Goal: Task Accomplishment & Management: Use online tool/utility

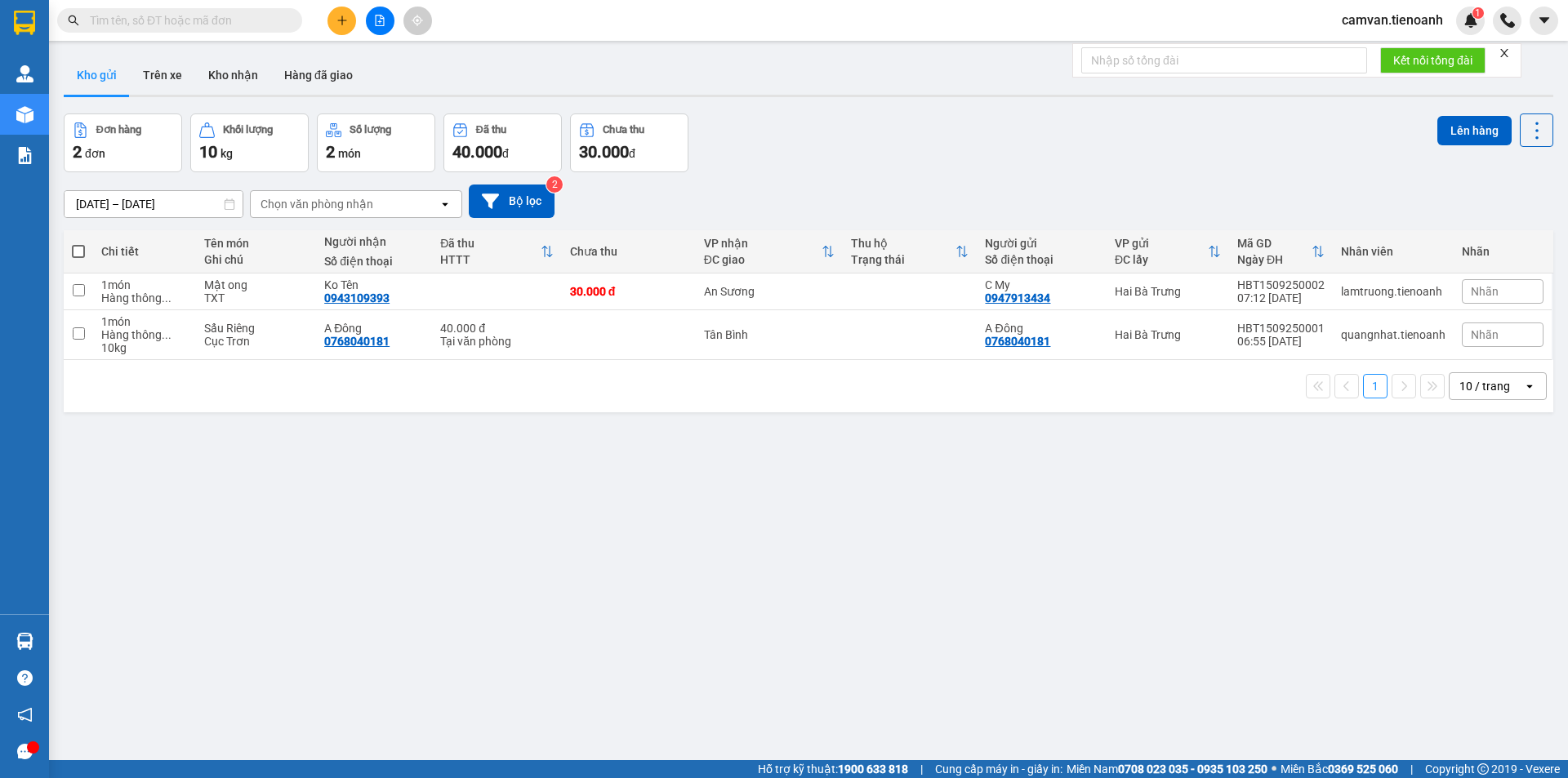
click at [125, 18] on input "text" at bounding box center [186, 20] width 192 height 18
paste input "0326667149"
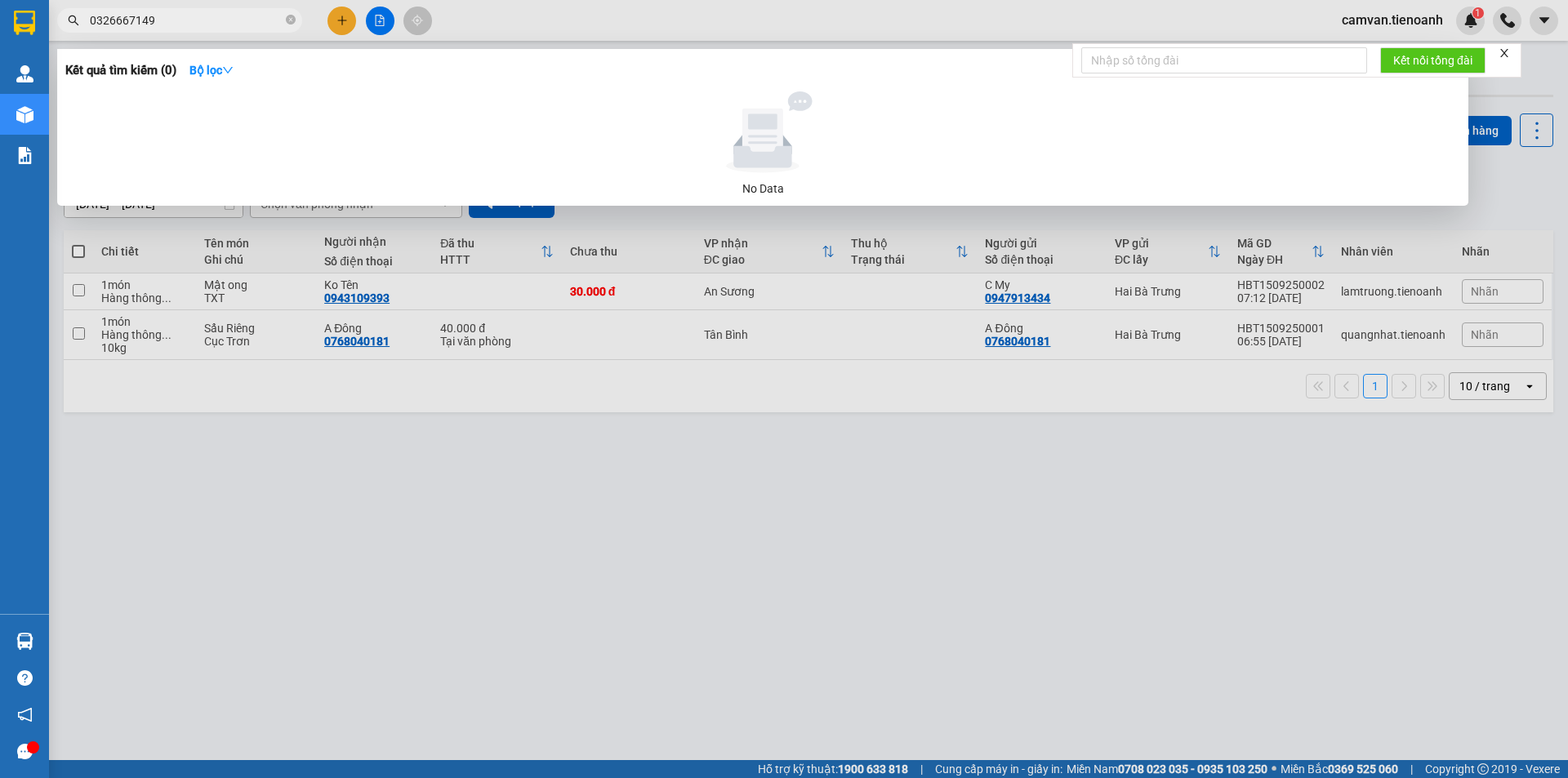
click at [200, 18] on input "0326667149" at bounding box center [186, 20] width 192 height 18
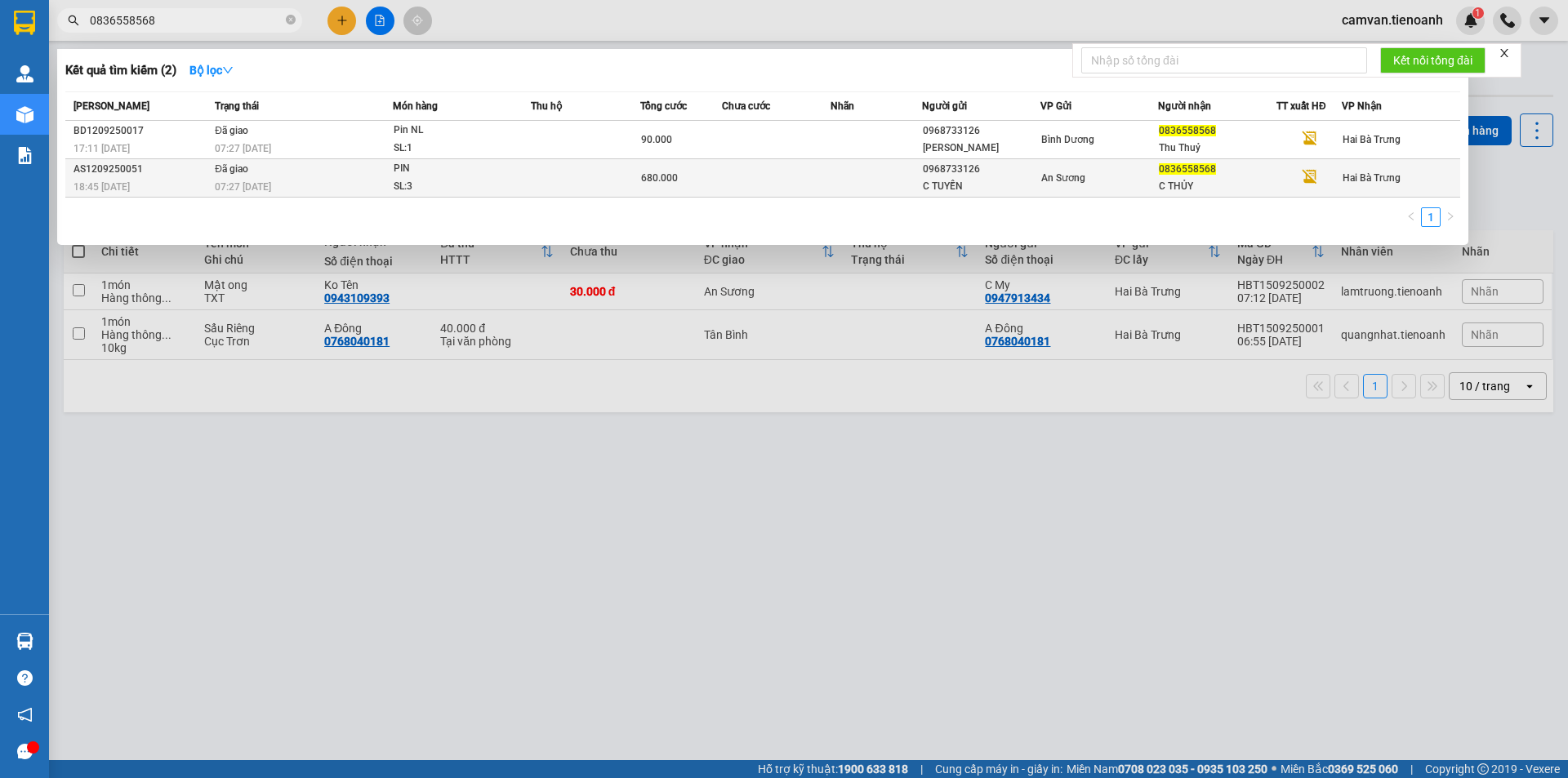
type input "0836558568"
click at [340, 179] on div "07:27 - 15/09" at bounding box center [303, 187] width 178 height 18
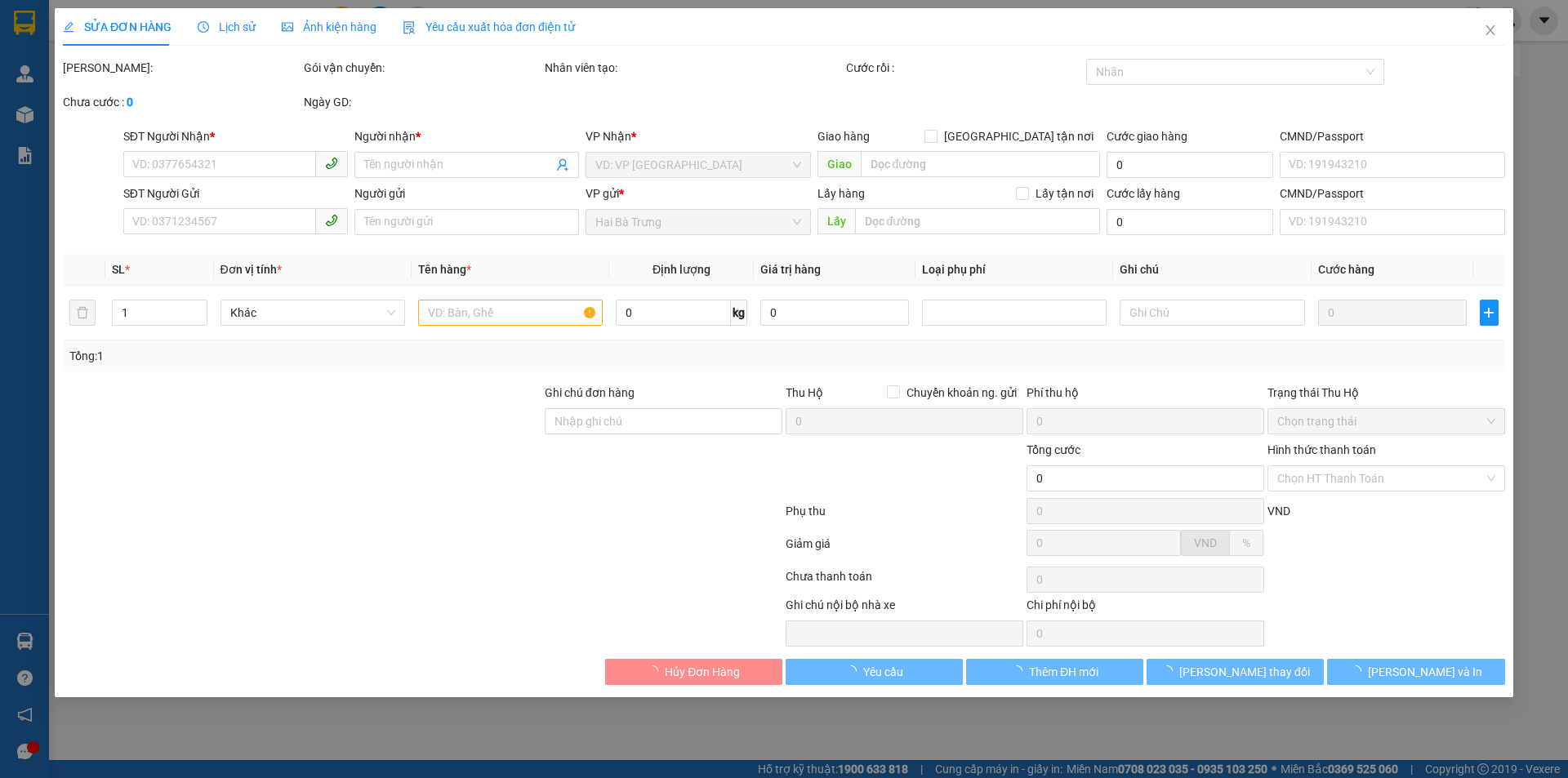
type input "0836558568"
type input "C THỦY"
type input "0968733126"
type input "C TUYỀN"
type input "680.000"
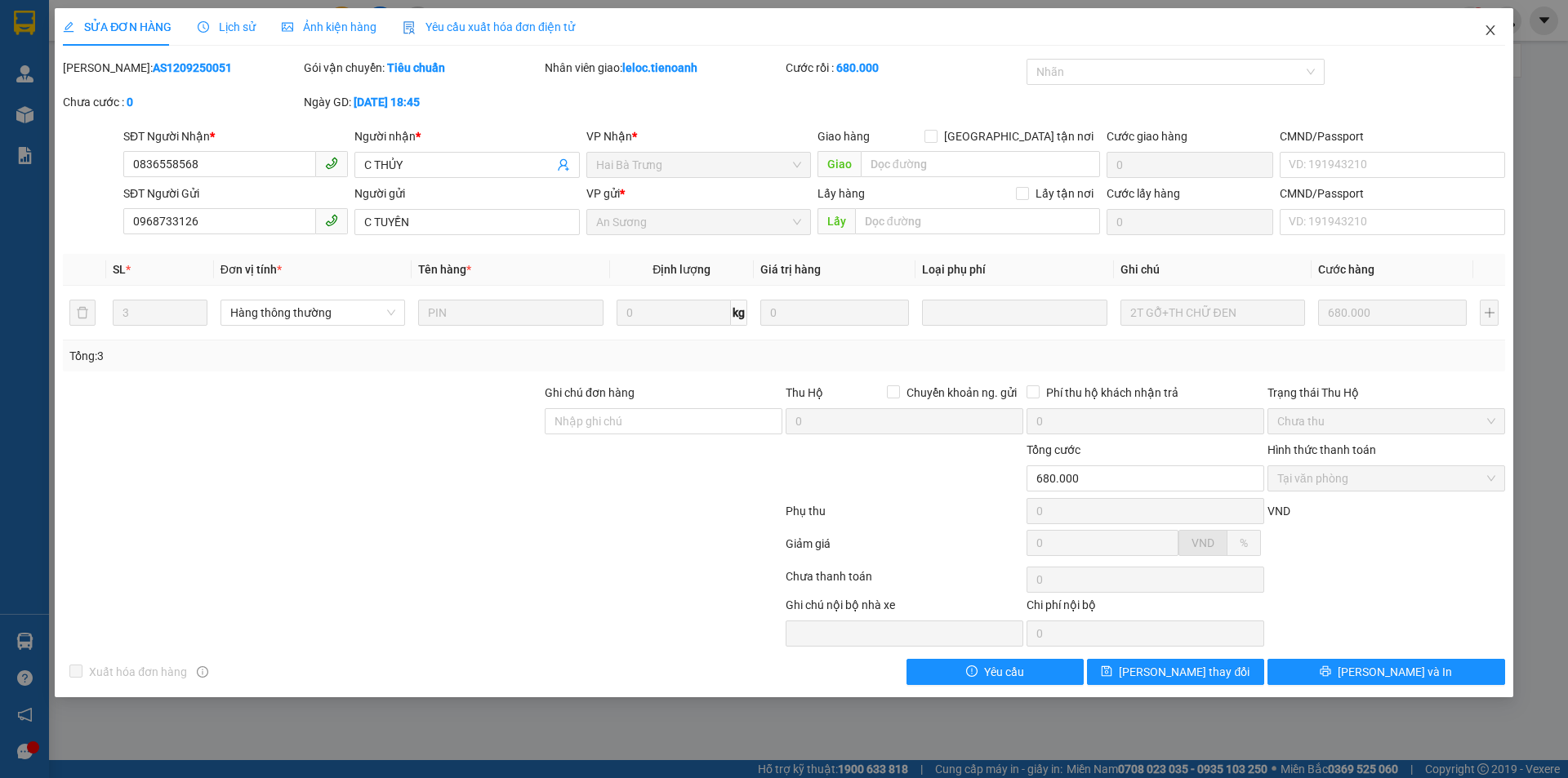
click at [1489, 25] on icon "close" at bounding box center [1490, 30] width 13 height 13
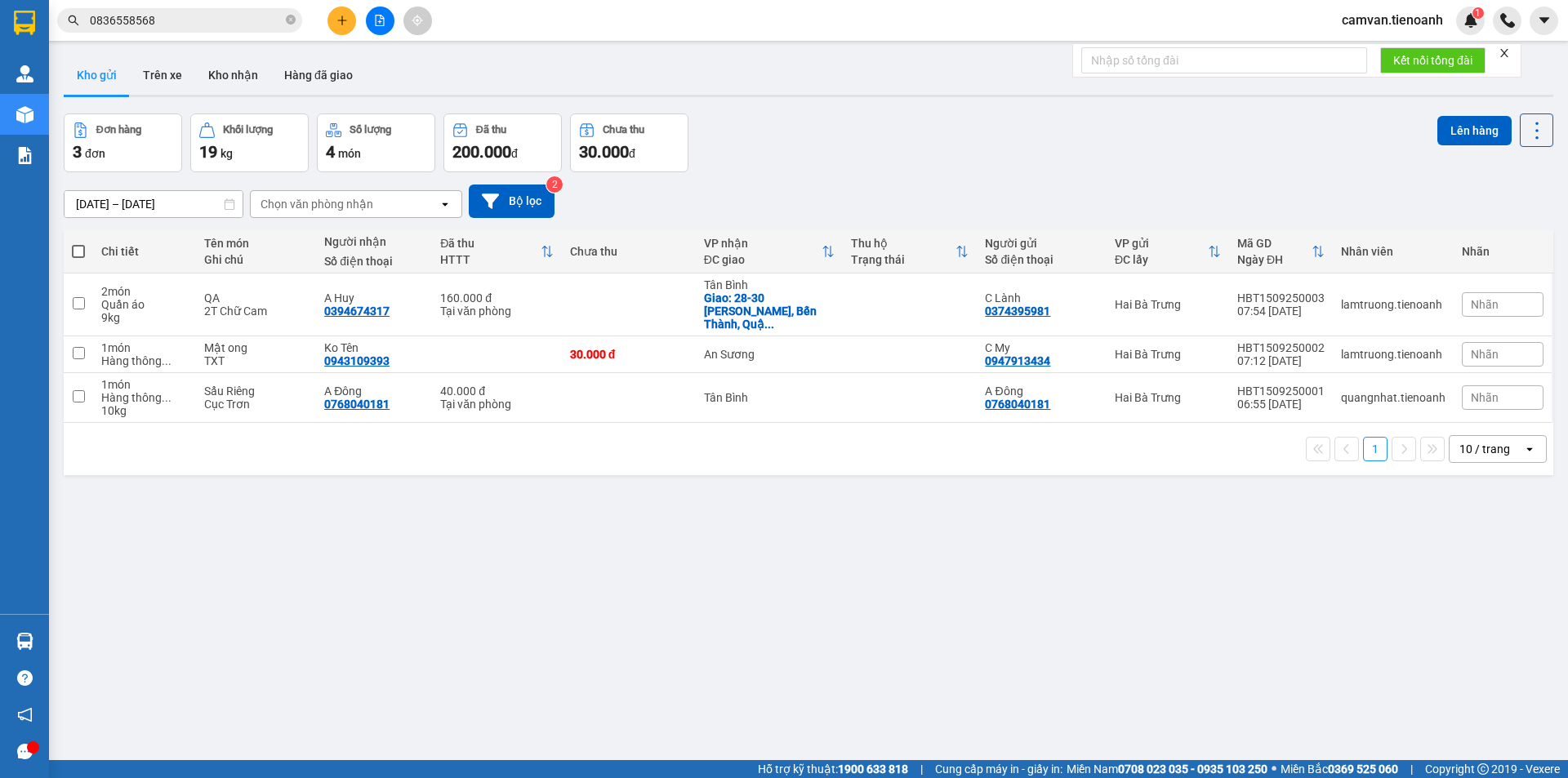
click at [199, 20] on input "0836558568" at bounding box center [186, 20] width 192 height 18
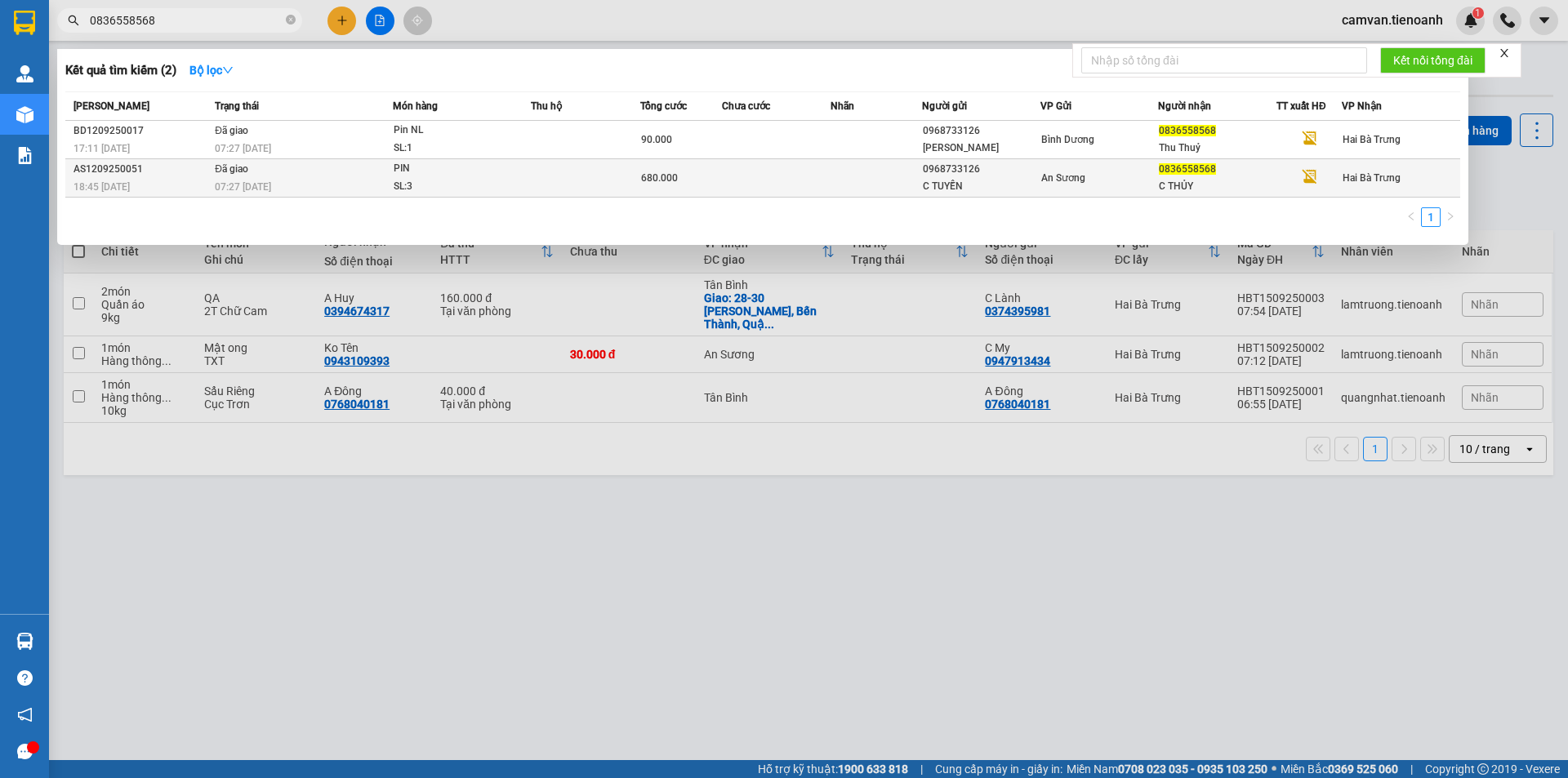
click at [428, 181] on div "SL: 3" at bounding box center [455, 187] width 122 height 18
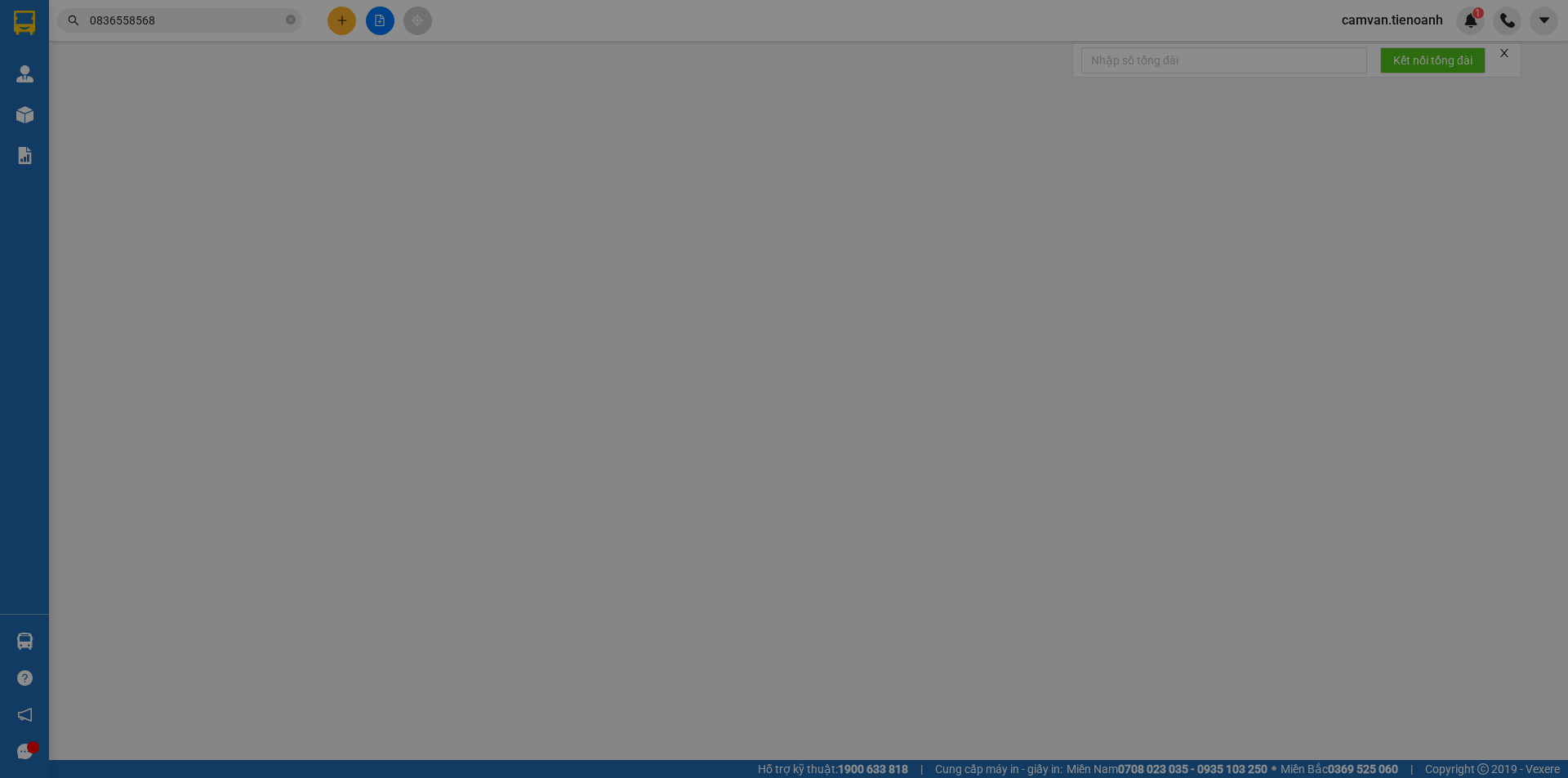
type input "0836558568"
type input "C THỦY"
type input "0968733126"
type input "C TUYỀN"
type input "680.000"
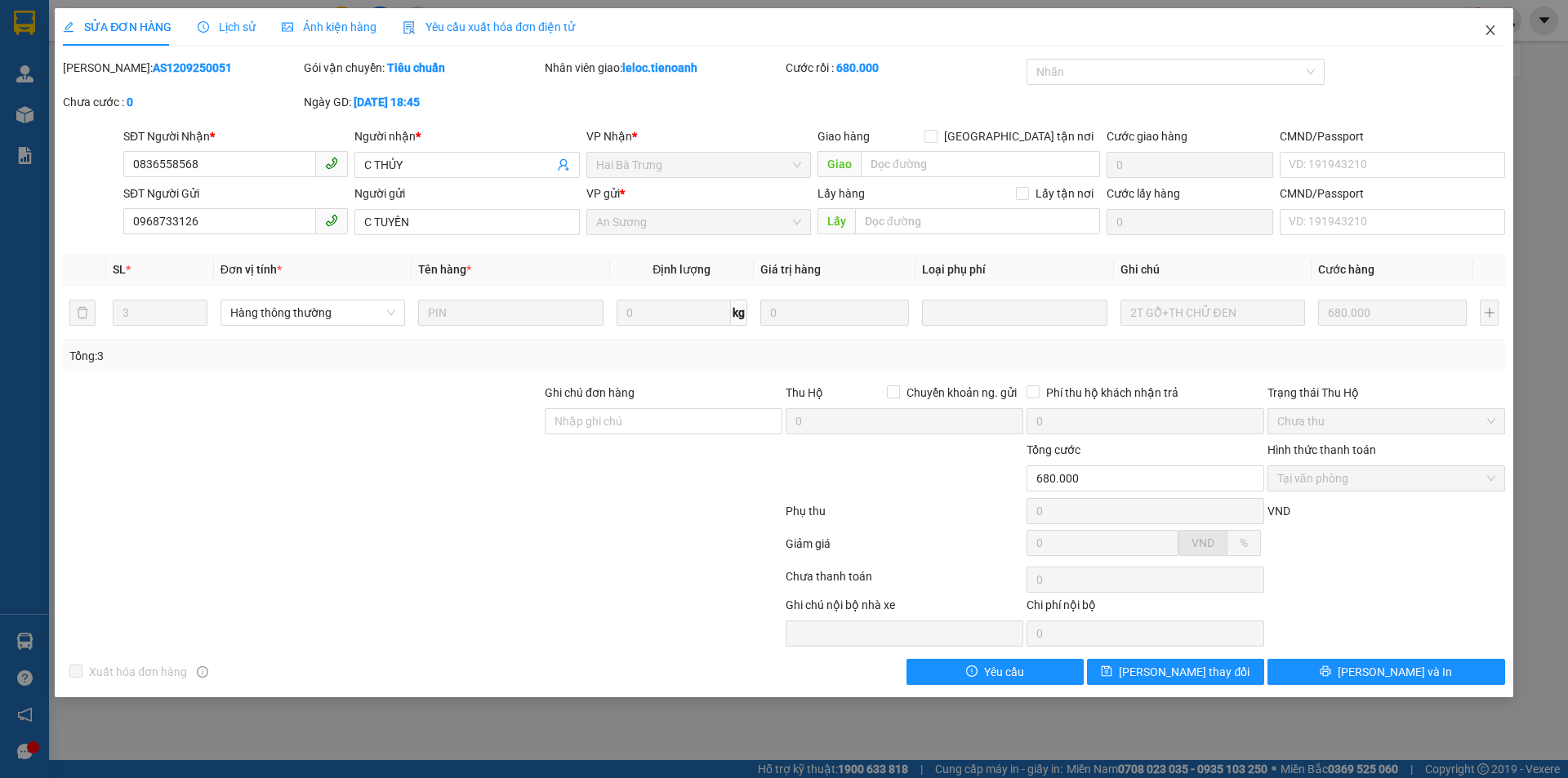
click at [1493, 35] on icon "close" at bounding box center [1490, 30] width 13 height 13
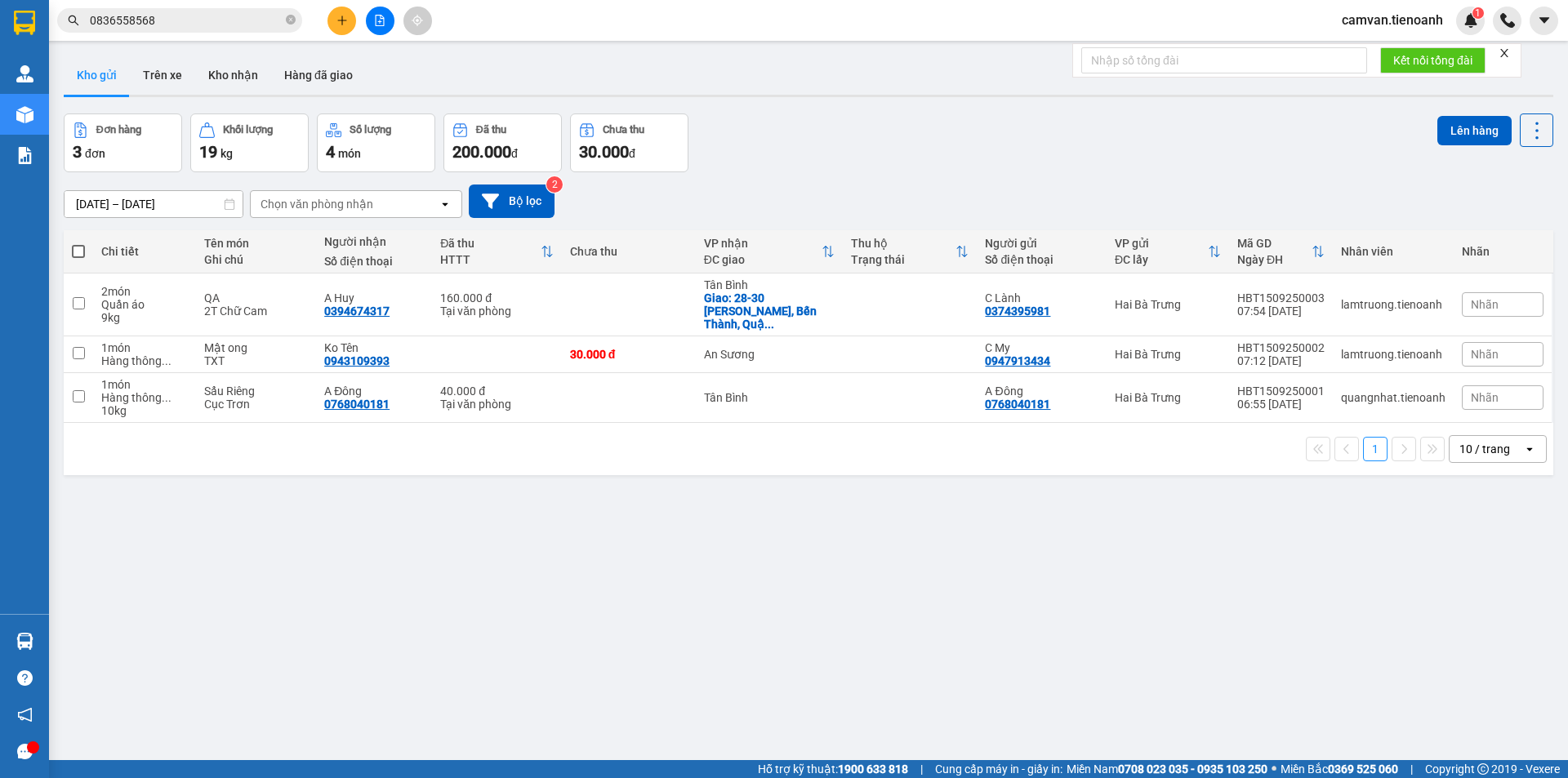
click at [217, 17] on input "0836558568" at bounding box center [186, 20] width 192 height 18
